Goal: Information Seeking & Learning: Learn about a topic

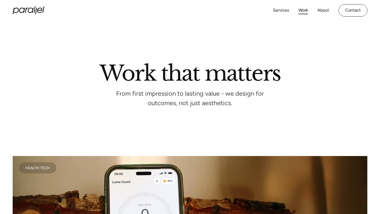
scroll to position [200, 0]
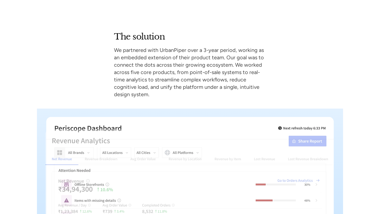
scroll to position [1041, 0]
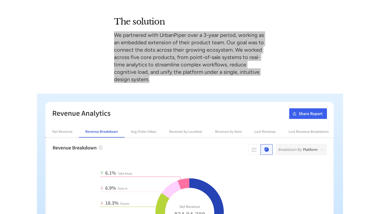
drag, startPoint x: 155, startPoint y: 81, endPoint x: 102, endPoint y: 36, distance: 69.6
click at [102, 36] on div "The solution We partnered with UrbanPiper over a 3-year period, working as an e…" at bounding box center [190, 140] width 306 height 249
copy p "We partnered with UrbanPiper over a 3-year period, working as an embedded exten…"
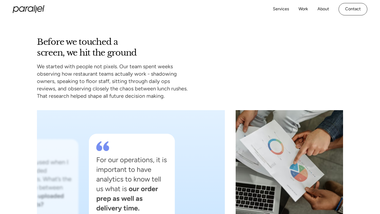
scroll to position [1364, 0]
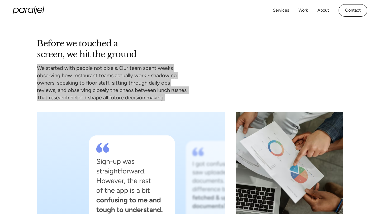
drag, startPoint x: 172, startPoint y: 98, endPoint x: 36, endPoint y: 63, distance: 140.3
click at [36, 63] on div "Before we touched a screen, we hit the ground We started with people not pixels…" at bounding box center [190, 145] width 380 height 214
copy p "We started with people not pixels. Our team spent weeks observing how restauran…"
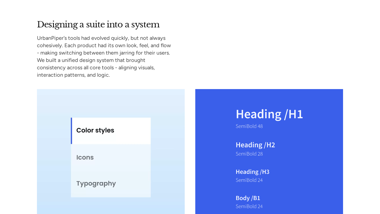
scroll to position [3324, 0]
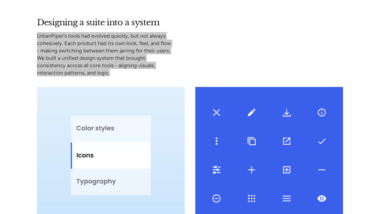
drag, startPoint x: 113, startPoint y: 66, endPoint x: 29, endPoint y: 29, distance: 91.7
click at [29, 29] on div "Designing a suite into a system UrbanPiper’s tools had evolved quickly, but not…" at bounding box center [190, 121] width 380 height 209
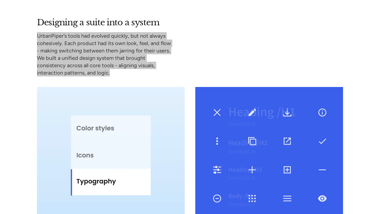
copy p "UrbanPiper’s tools had evolved quickly, but not always cohesively. Each product…"
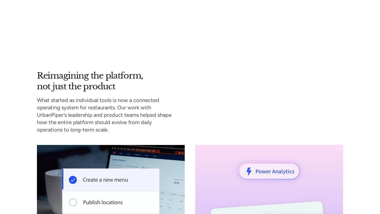
scroll to position [3575, 0]
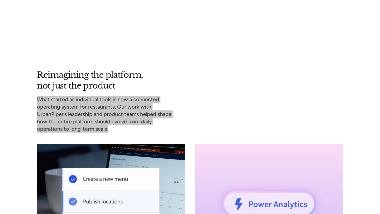
drag, startPoint x: 118, startPoint y: 119, endPoint x: 29, endPoint y: 91, distance: 92.8
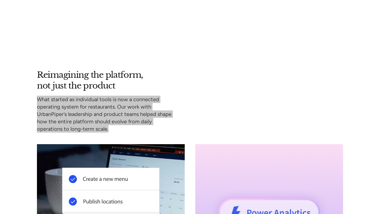
copy p "What started as individual tools is now a connected operating system for restau…"
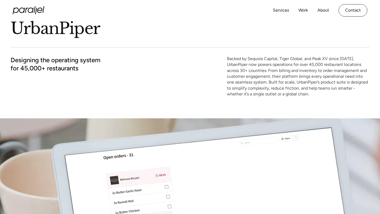
scroll to position [0, 0]
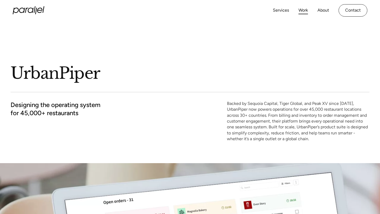
click at [304, 13] on link "Work" at bounding box center [302, 11] width 9 height 8
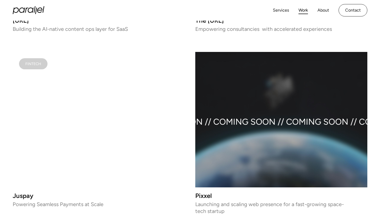
scroll to position [495, 0]
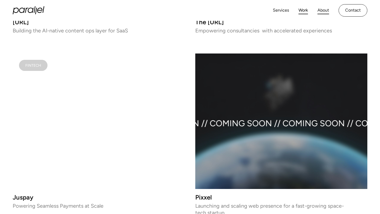
click at [321, 13] on link "About" at bounding box center [323, 11] width 12 height 8
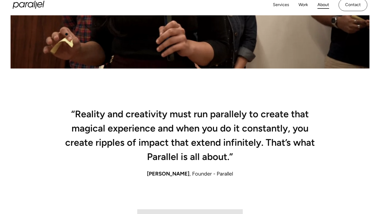
scroll to position [45, 0]
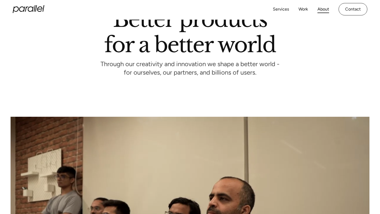
click at [32, 6] on icon "home" at bounding box center [29, 9] width 32 height 8
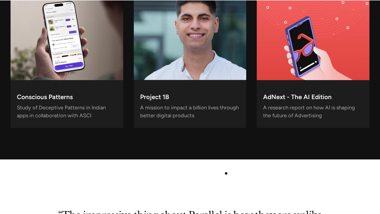
scroll to position [1756, 0]
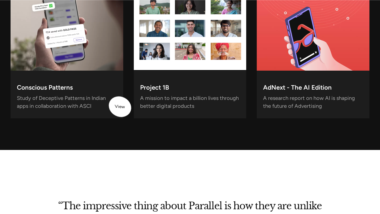
click at [97, 96] on p "Study of Deceptive Patterns in Indian apps in collaboration with ASCI" at bounding box center [67, 103] width 100 height 14
